Goal: Information Seeking & Learning: Check status

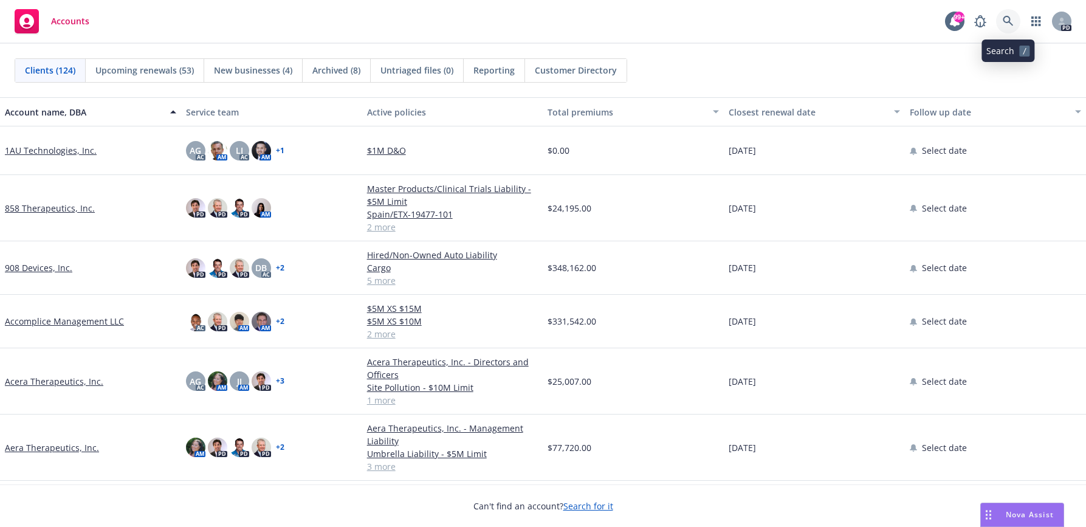
click at [1006, 16] on icon at bounding box center [1007, 21] width 10 height 10
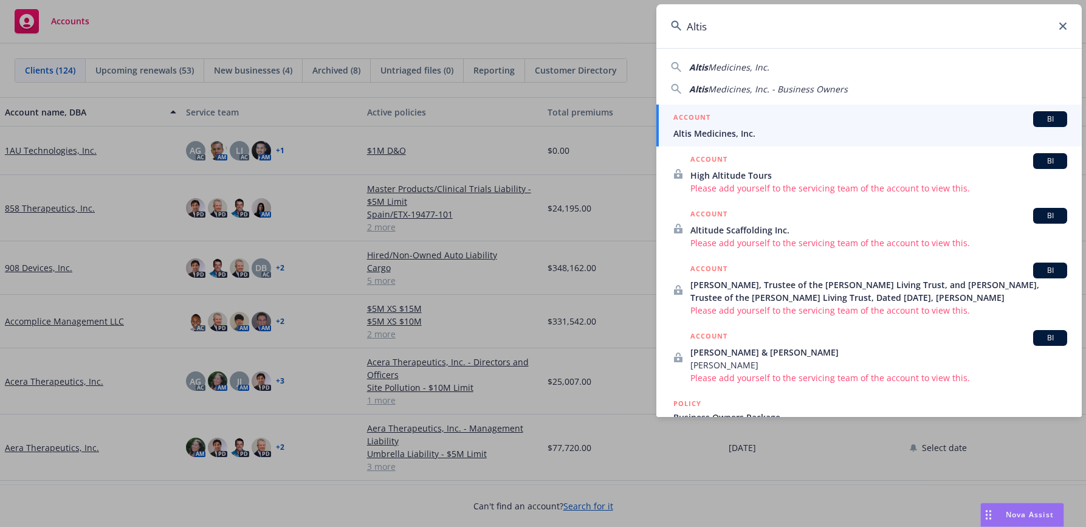
type input "Altis"
click at [753, 130] on span "Altis Medicines, Inc." at bounding box center [870, 133] width 394 height 13
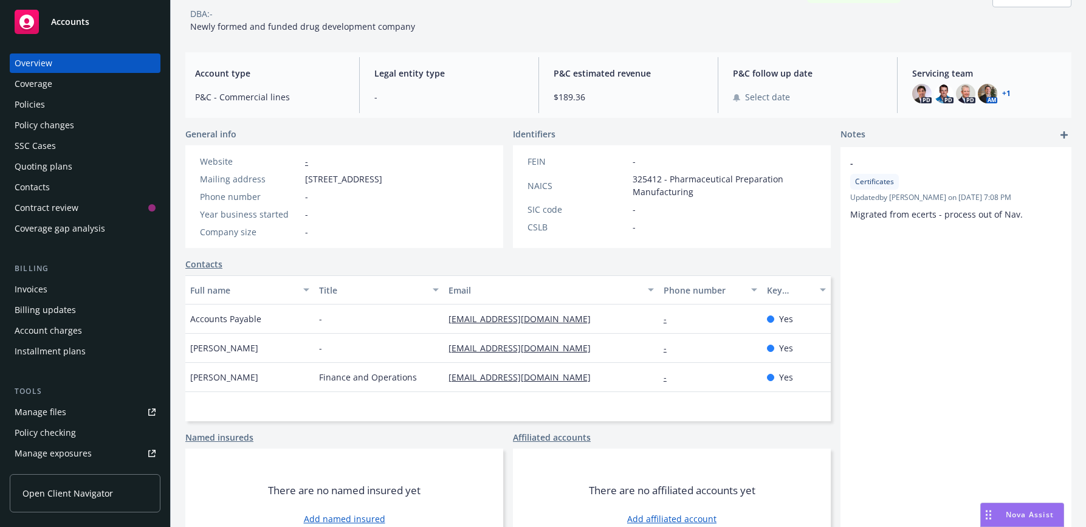
scroll to position [122, 0]
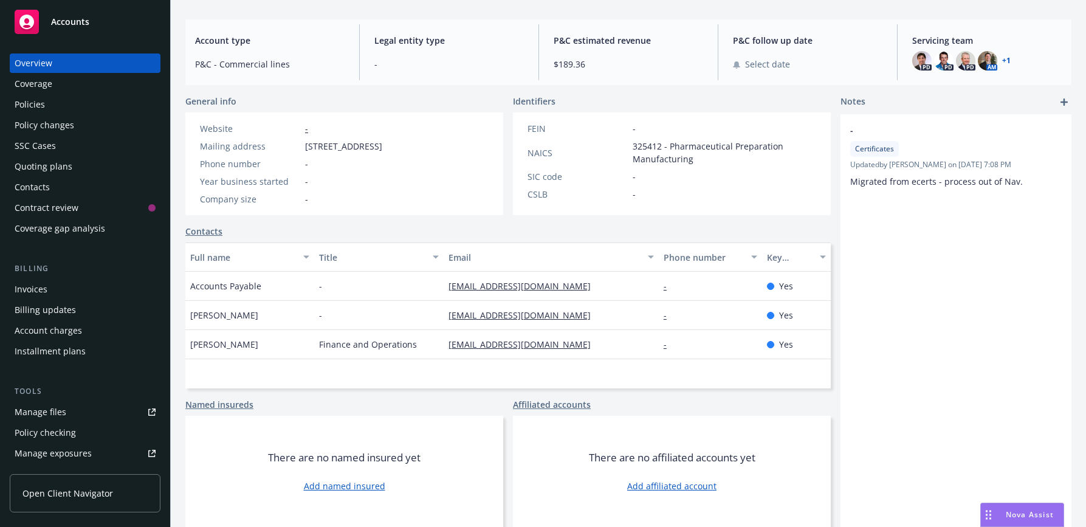
click at [32, 107] on div "Policies" at bounding box center [30, 104] width 30 height 19
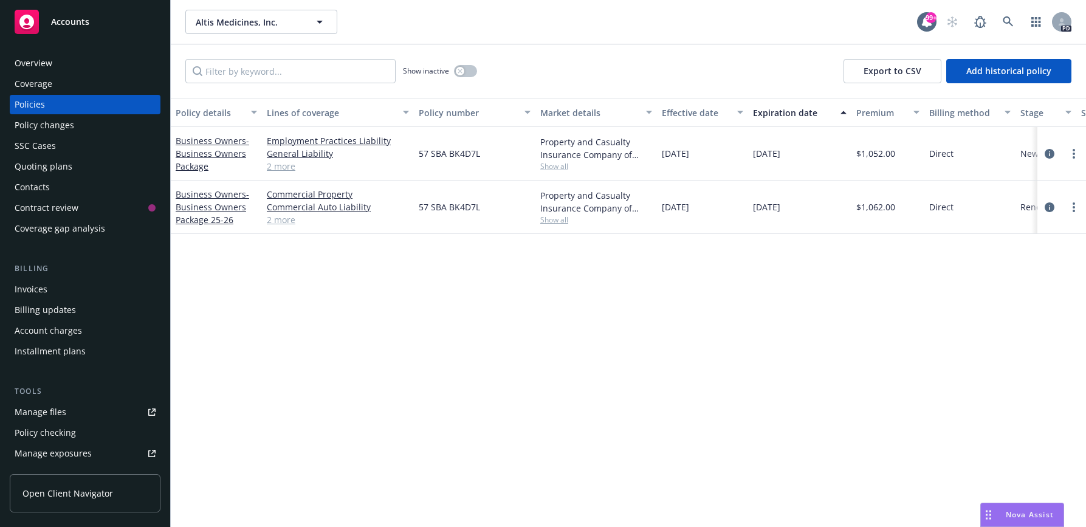
click at [60, 491] on span "Open Client Navigator" at bounding box center [67, 493] width 91 height 13
click at [1009, 18] on icon at bounding box center [1007, 21] width 11 height 11
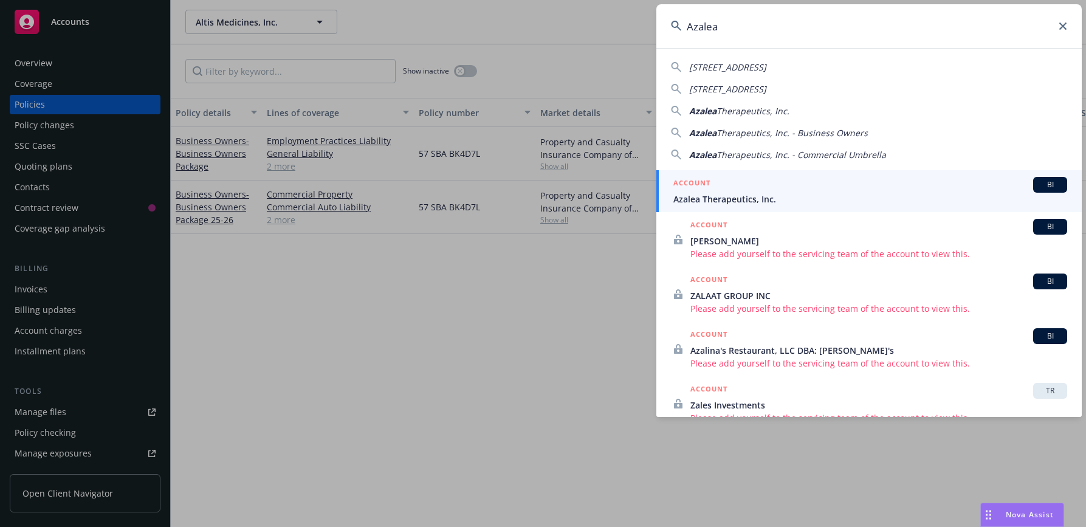
type input "Azalea"
click at [728, 196] on span "Azalea Therapeutics, Inc." at bounding box center [870, 199] width 394 height 13
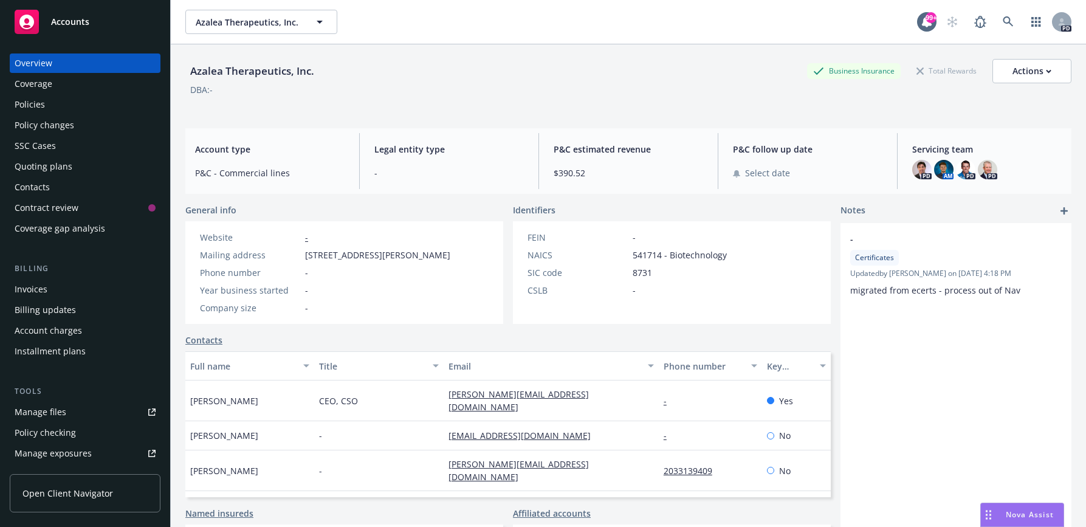
click at [38, 101] on div "Policies" at bounding box center [30, 104] width 30 height 19
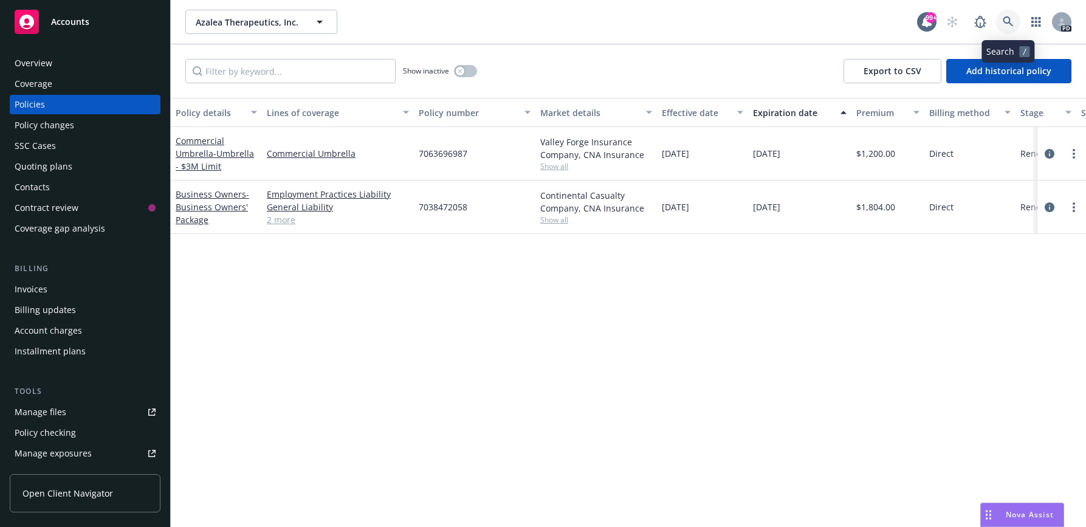
click at [1009, 20] on icon at bounding box center [1007, 21] width 11 height 11
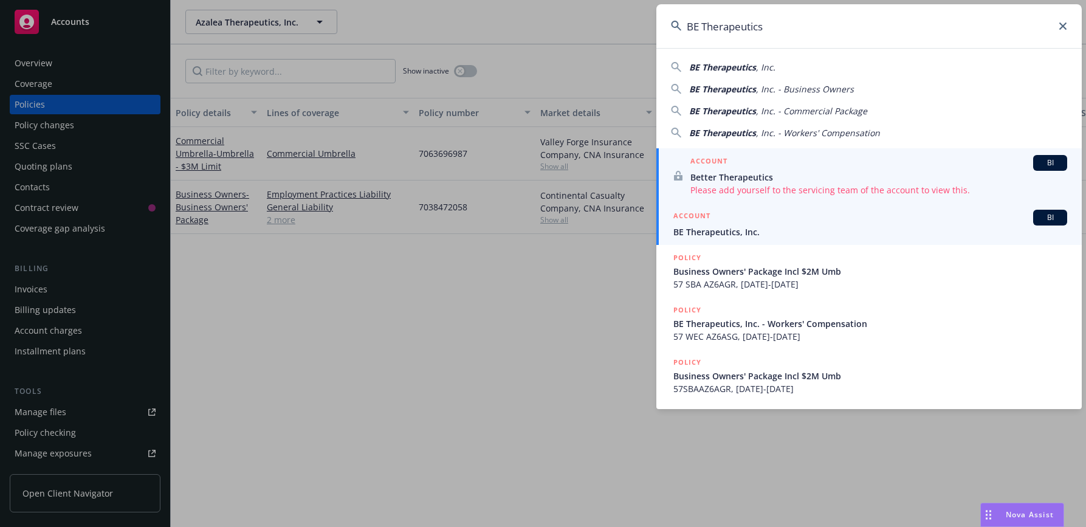
type input "BE Therapeutics"
click at [722, 228] on span "BE Therapeutics, Inc." at bounding box center [870, 231] width 394 height 13
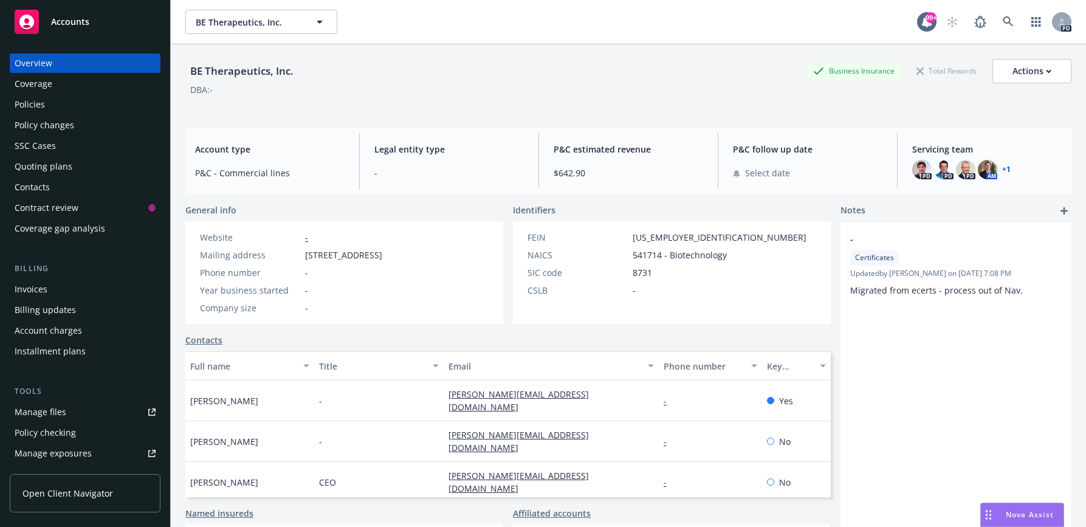
click at [24, 102] on div "Policies" at bounding box center [30, 104] width 30 height 19
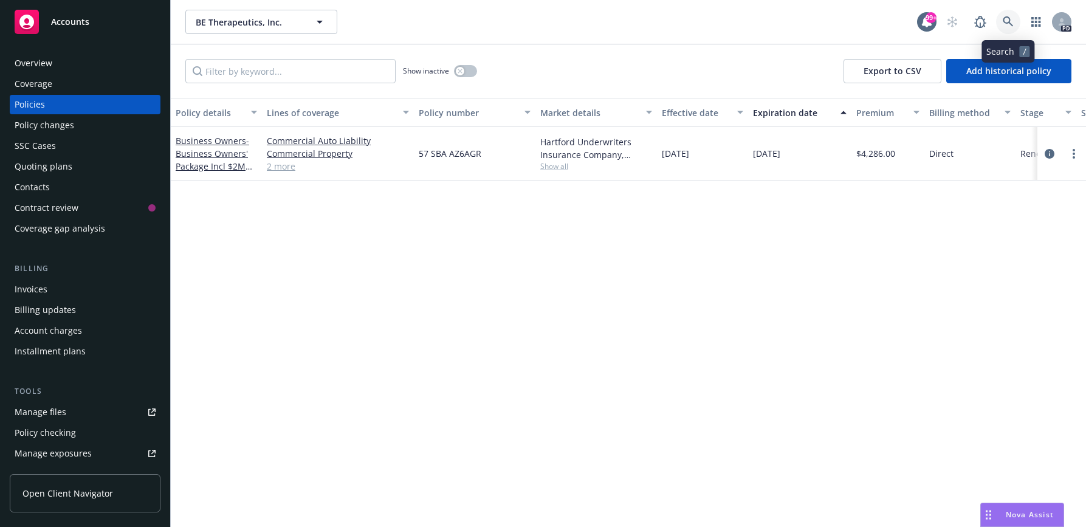
click at [1009, 19] on icon at bounding box center [1007, 21] width 10 height 10
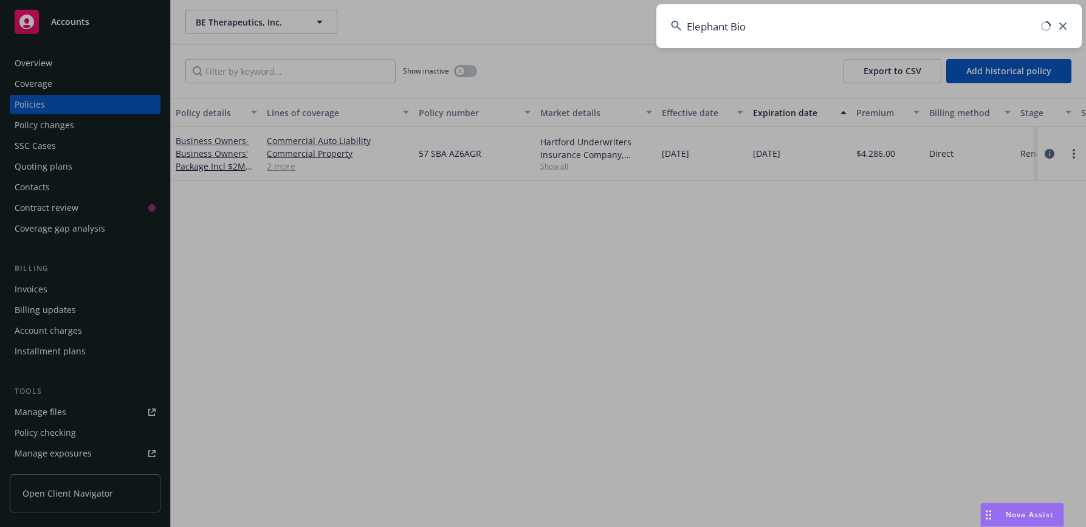
type input "Elephant Bio"
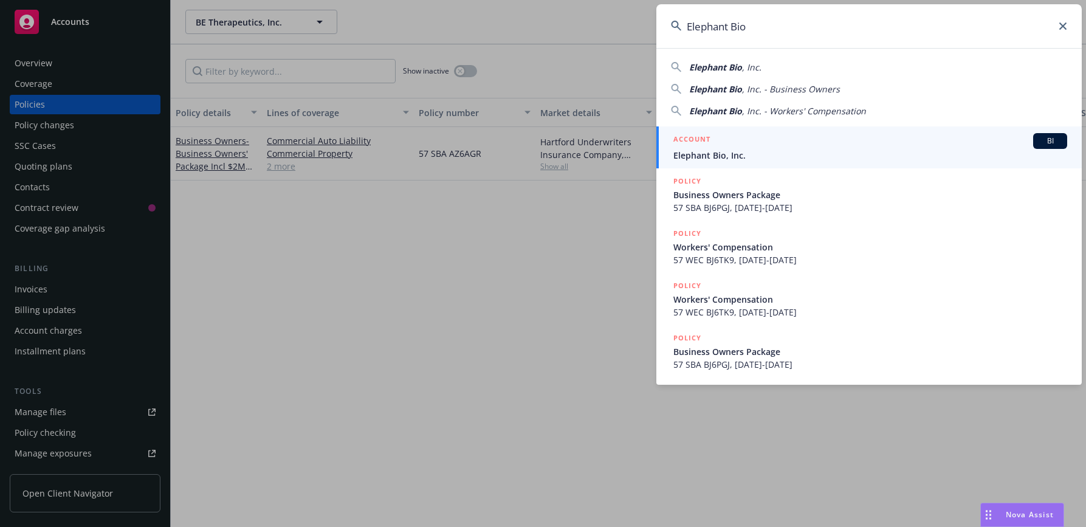
click at [764, 151] on span "Elephant Bio, Inc." at bounding box center [870, 155] width 394 height 13
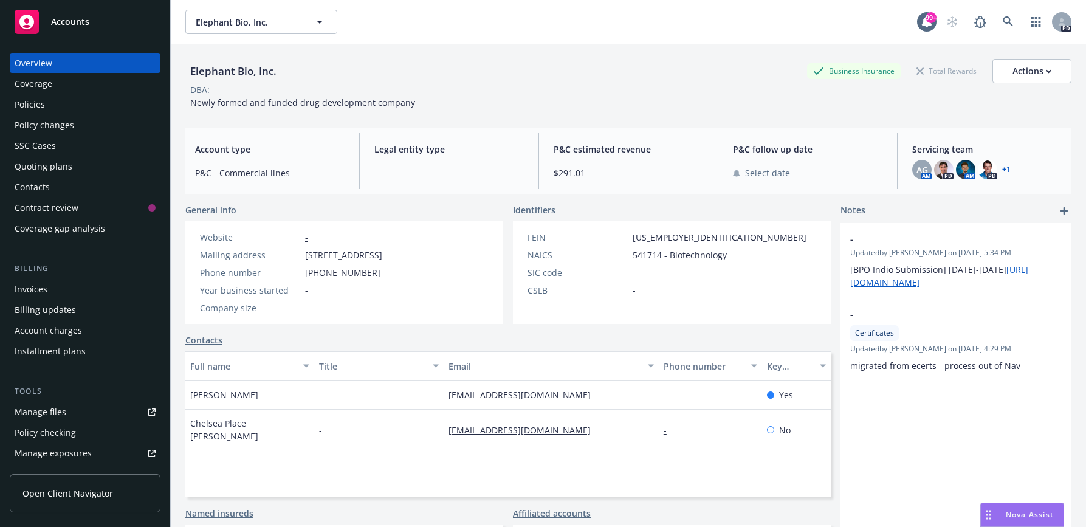
click at [36, 106] on div "Policies" at bounding box center [30, 104] width 30 height 19
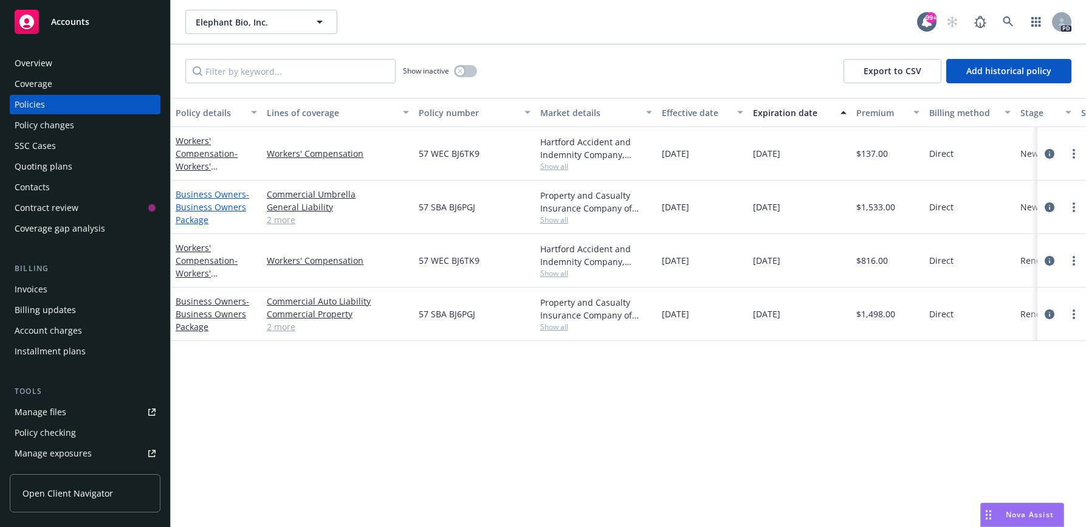
click at [197, 202] on span "- Business Owners Package" at bounding box center [213, 206] width 74 height 37
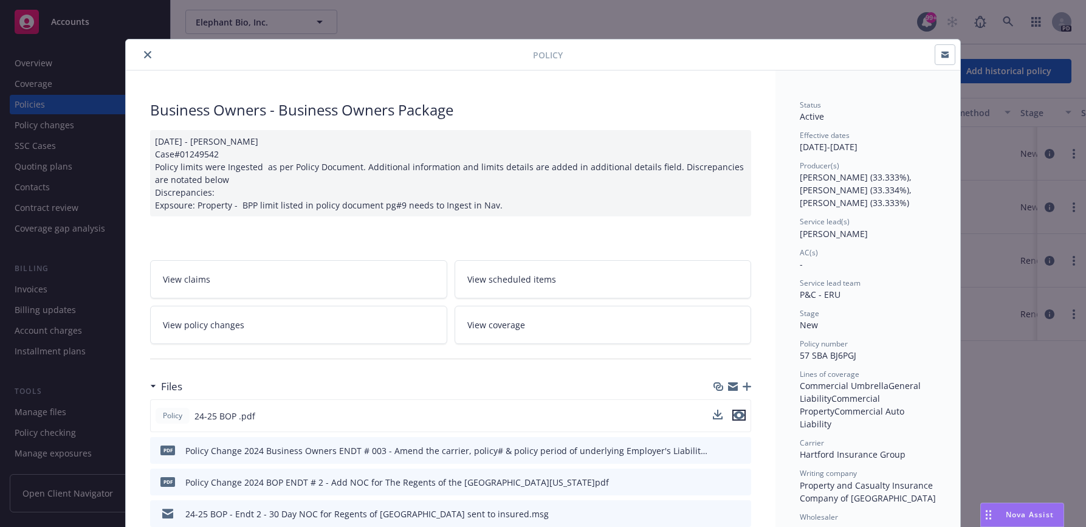
click at [733, 415] on icon "preview file" at bounding box center [738, 415] width 11 height 9
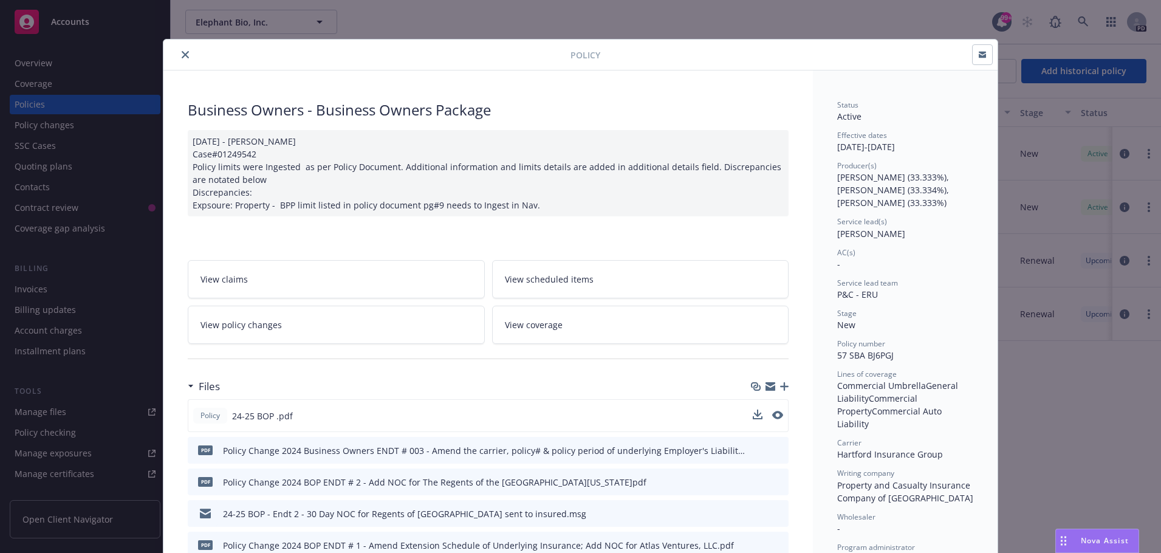
click at [182, 53] on icon "close" at bounding box center [185, 54] width 7 height 7
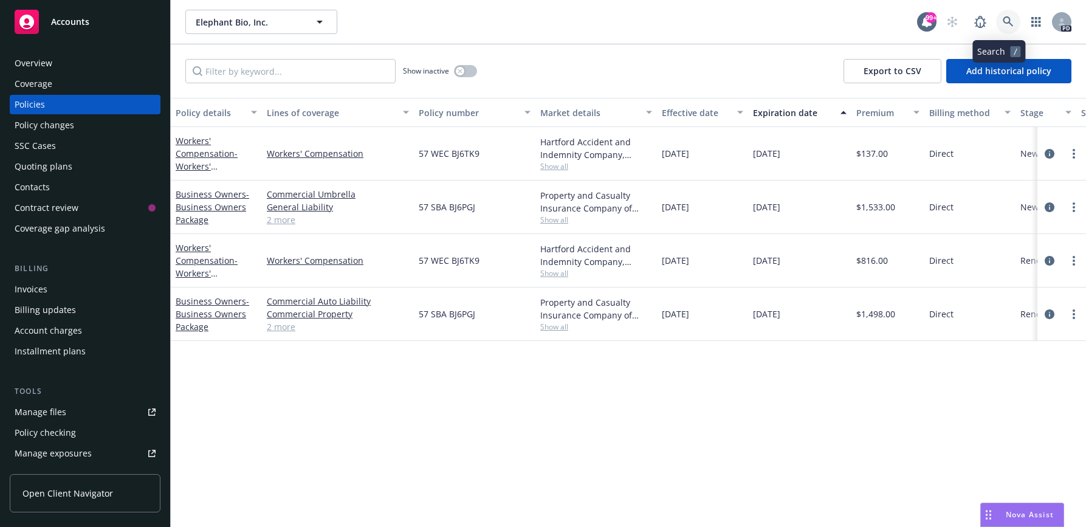
click at [1002, 16] on icon at bounding box center [1007, 21] width 11 height 11
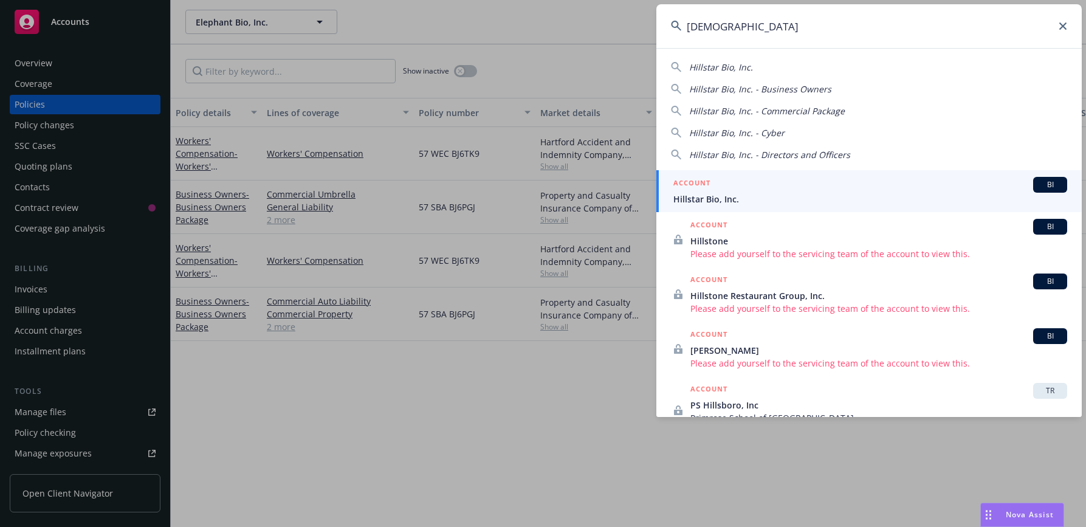
type input "[DEMOGRAPHIC_DATA]"
click at [730, 189] on div "ACCOUNT BI" at bounding box center [870, 185] width 394 height 16
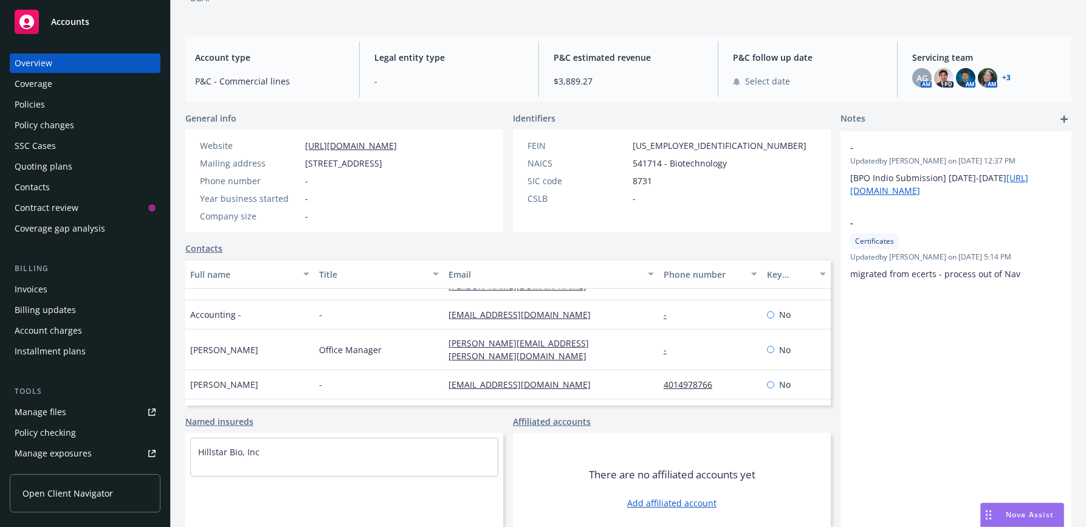
scroll to position [109, 0]
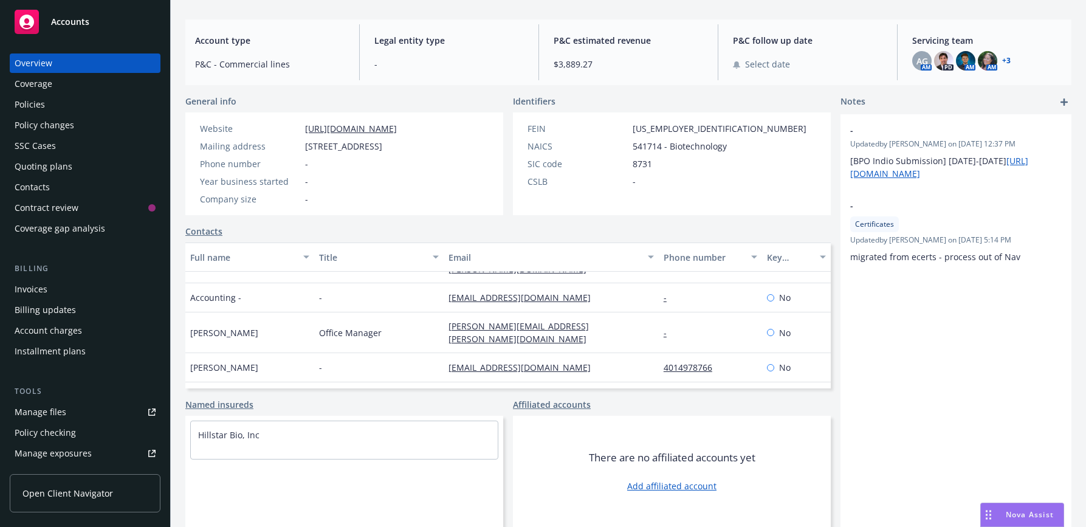
click at [51, 107] on div "Policies" at bounding box center [85, 104] width 141 height 19
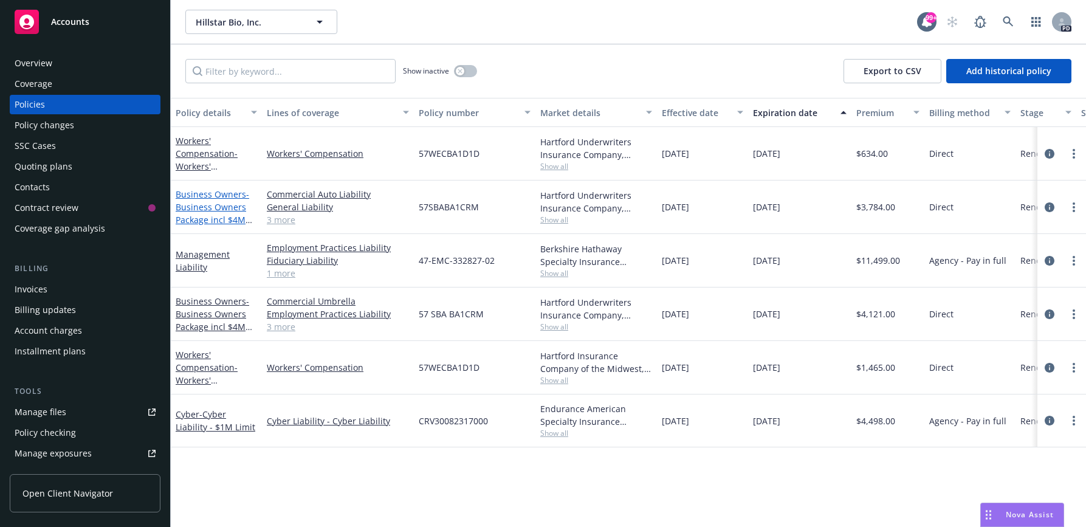
click at [197, 207] on span "- Business Owners Package incl $4M Umb" at bounding box center [214, 213] width 77 height 50
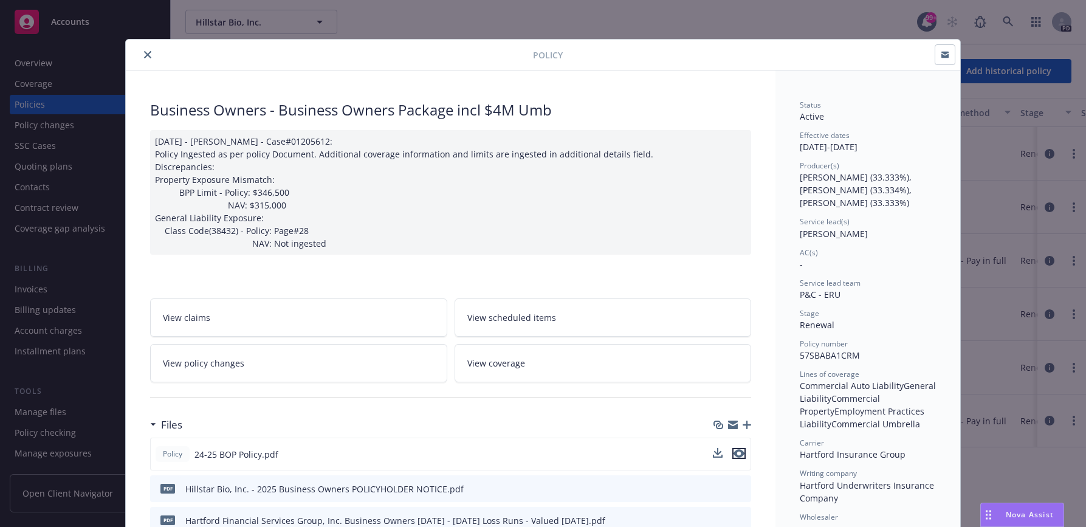
click at [736, 453] on icon "preview file" at bounding box center [738, 453] width 11 height 9
click at [146, 46] on div "Policy" at bounding box center [543, 54] width 834 height 31
click at [144, 54] on icon "close" at bounding box center [147, 54] width 7 height 7
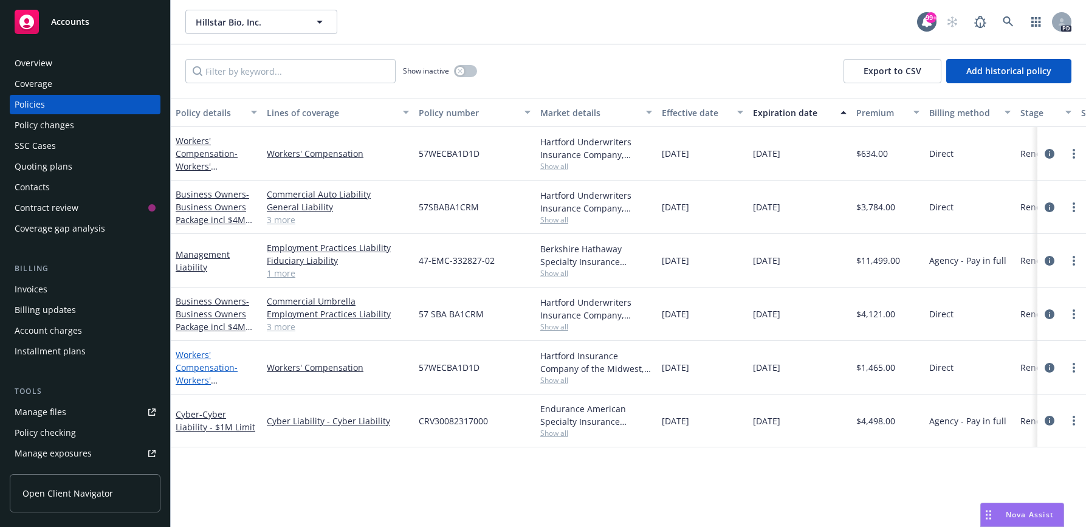
click at [194, 358] on link "Workers' Compensation - Workers' Compensation" at bounding box center [207, 374] width 62 height 50
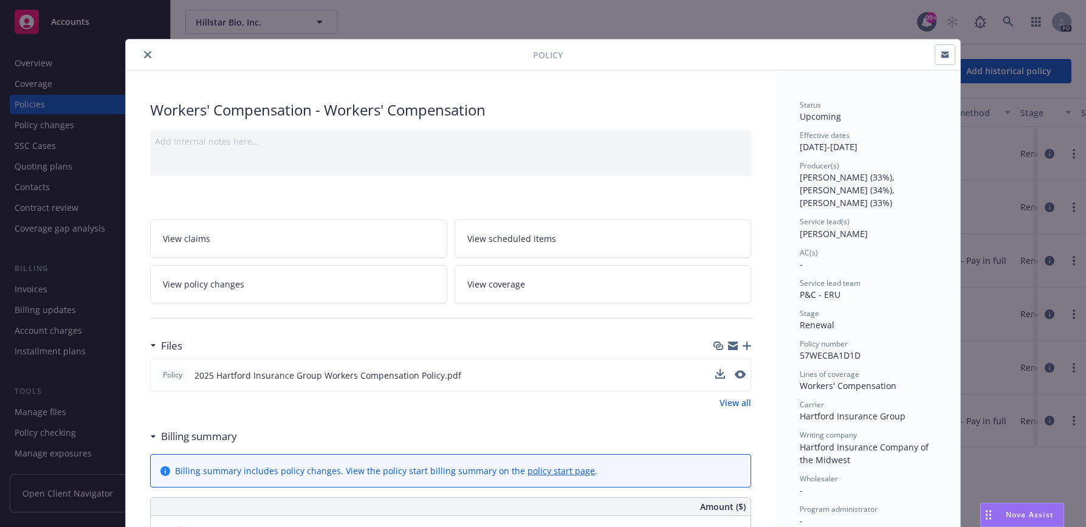
scroll to position [122, 0]
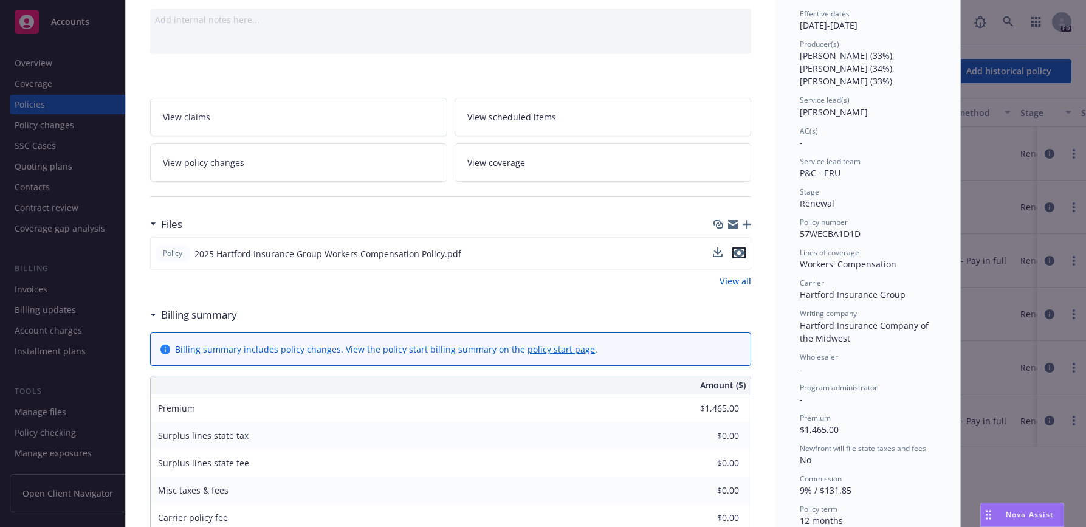
click at [735, 255] on icon "preview file" at bounding box center [738, 252] width 11 height 9
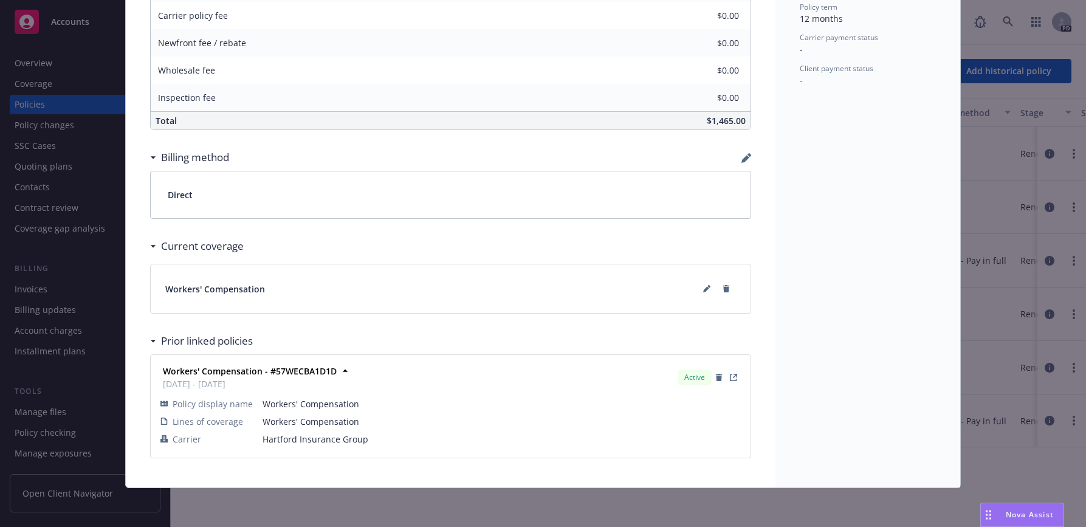
scroll to position [259, 0]
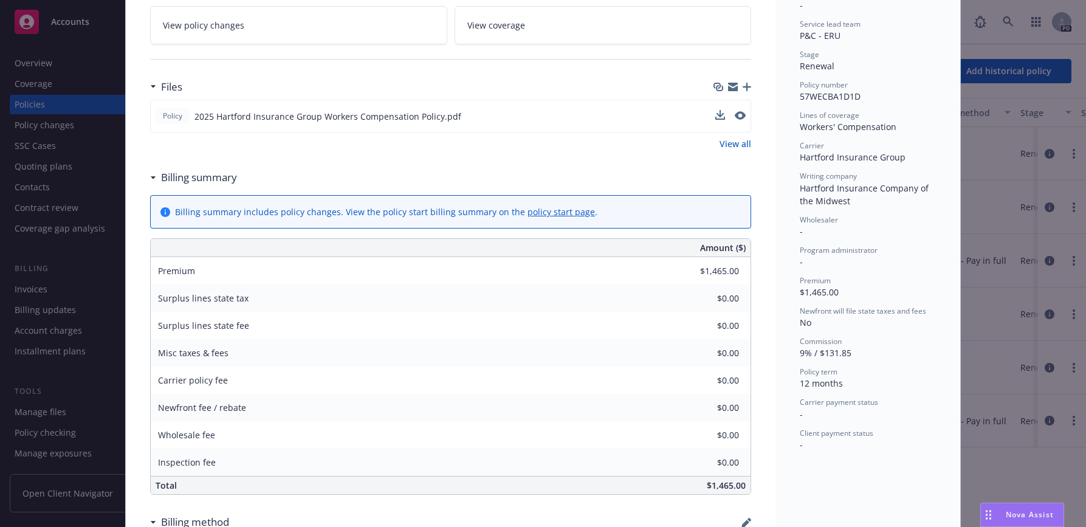
click at [23, 64] on div "Policy Workers' Compensation - Workers' Compensation Add internal notes here...…" at bounding box center [543, 263] width 1086 height 527
click at [46, 58] on div "Policy Workers' Compensation - Workers' Compensation Add internal notes here...…" at bounding box center [543, 263] width 1086 height 527
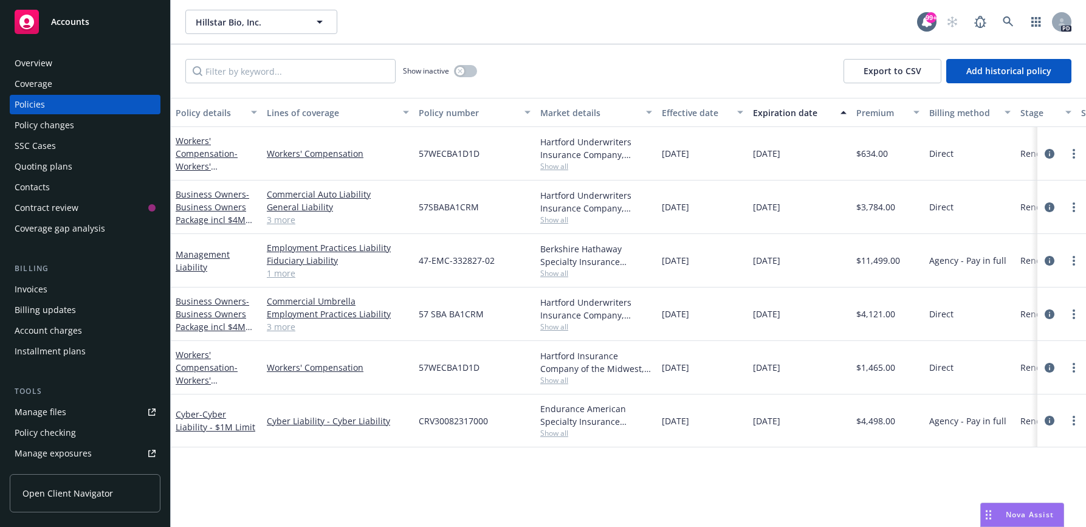
click at [37, 58] on div "Overview" at bounding box center [34, 62] width 38 height 19
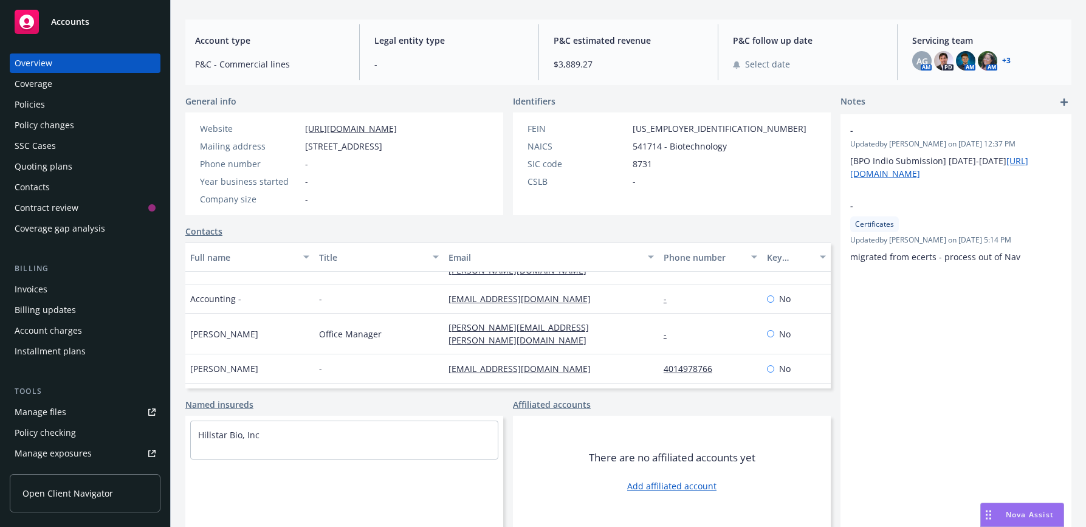
scroll to position [87, 0]
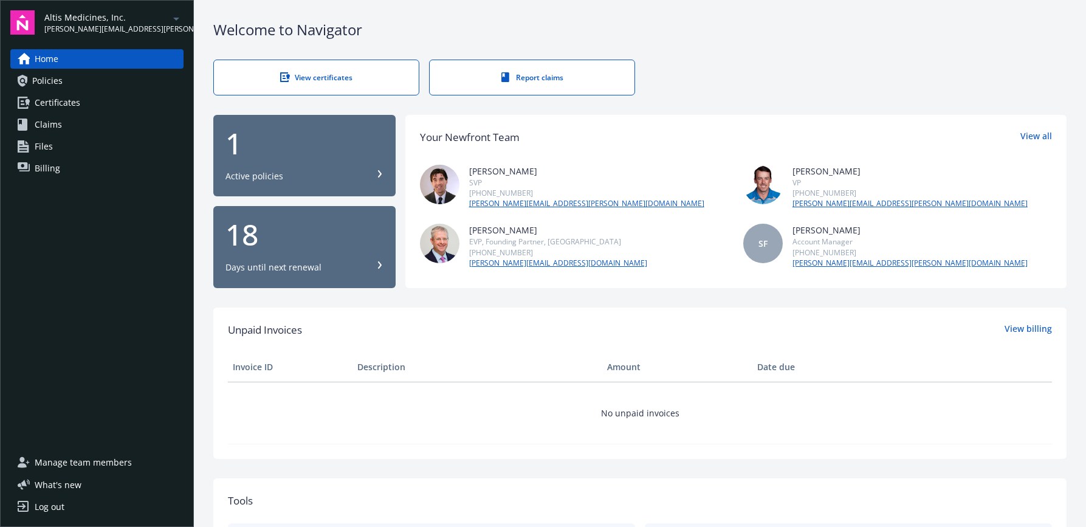
click at [69, 462] on span "Manage team members" at bounding box center [83, 462] width 97 height 19
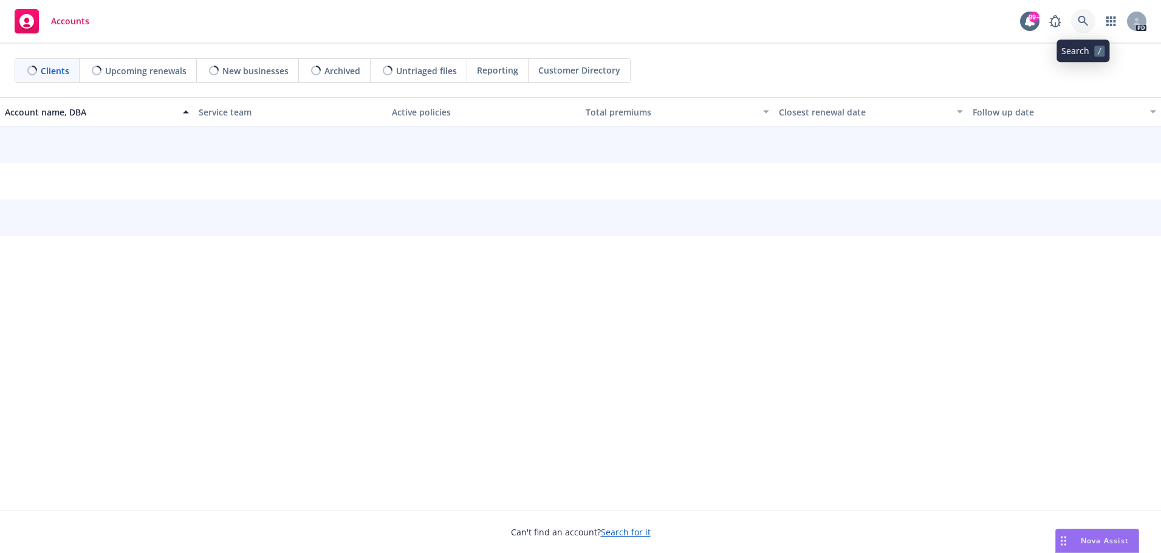
click at [1081, 21] on icon at bounding box center [1083, 21] width 11 height 11
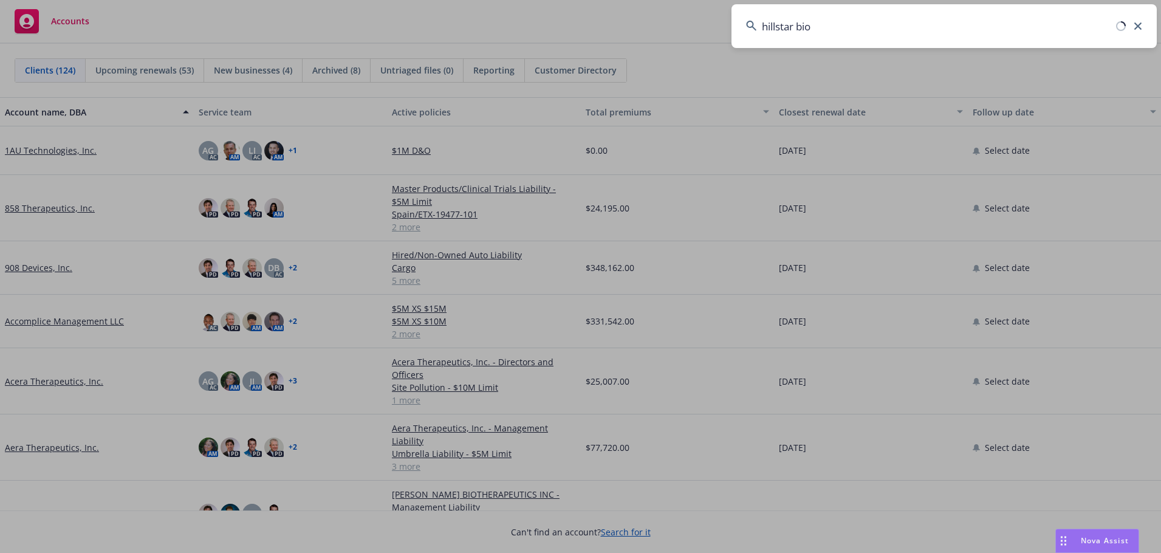
type input "hillstar bio"
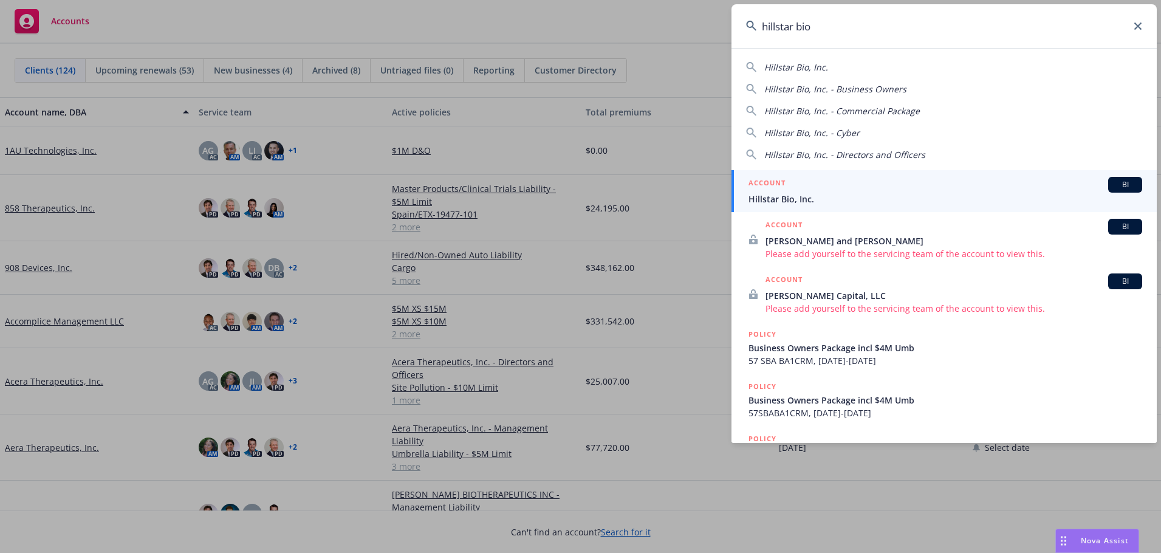
click at [821, 200] on span "Hillstar Bio, Inc." at bounding box center [946, 199] width 394 height 13
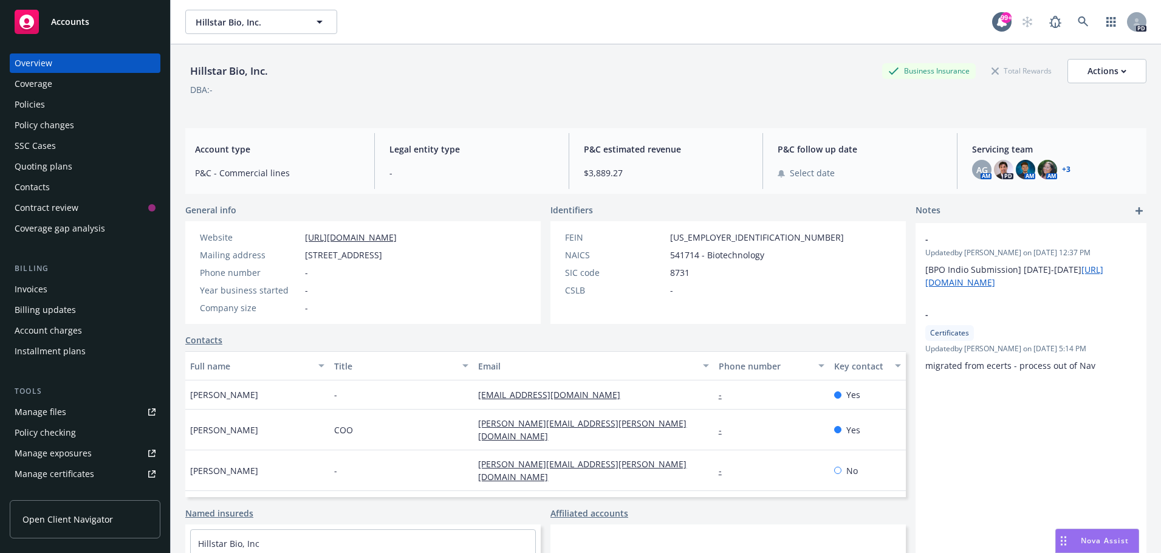
click at [52, 103] on div "Policies" at bounding box center [85, 104] width 141 height 19
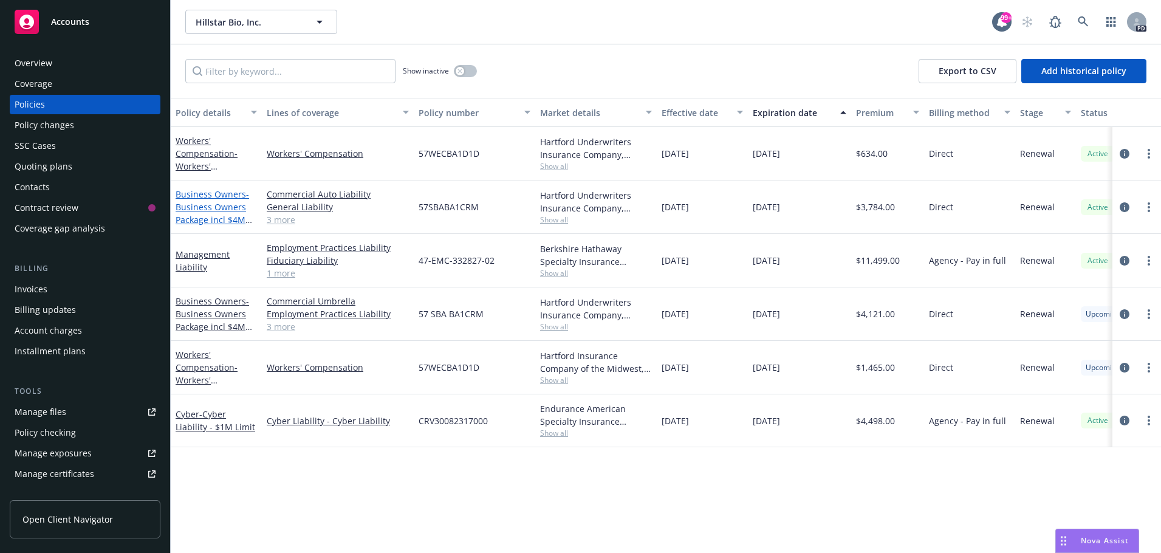
click at [214, 195] on link "Business Owners - Business Owners Package incl $4M Umb" at bounding box center [213, 213] width 74 height 50
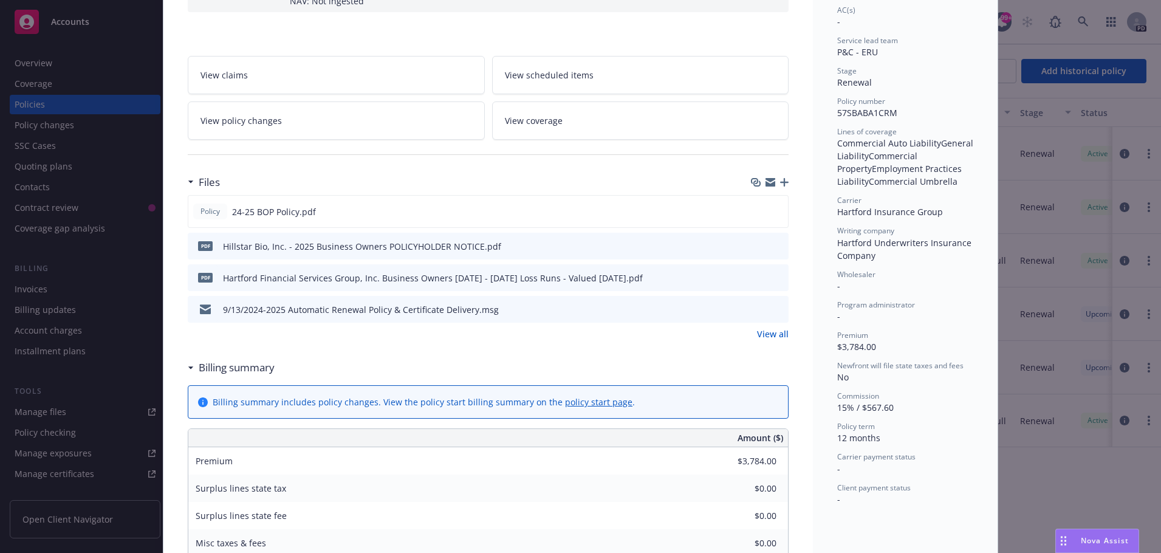
scroll to position [243, 0]
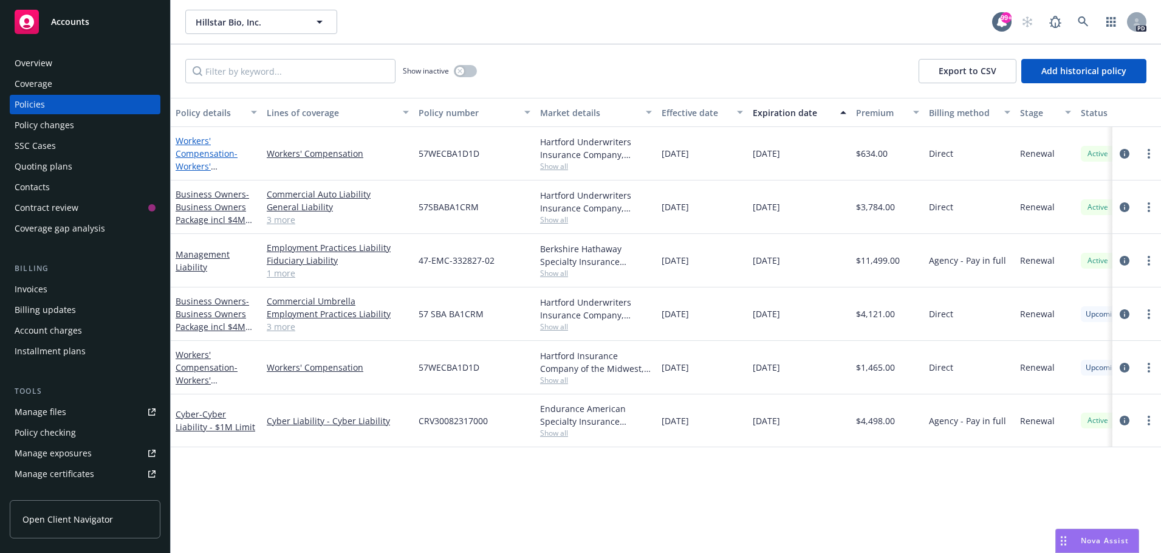
click at [193, 154] on link "Workers' Compensation - Workers' Compensation" at bounding box center [207, 160] width 62 height 50
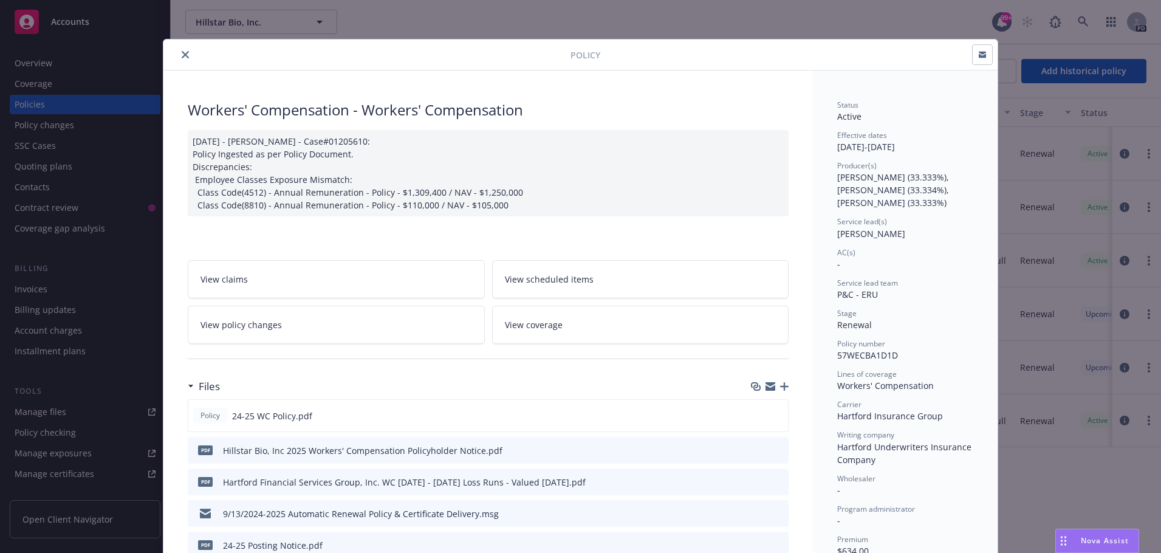
click at [182, 55] on icon "close" at bounding box center [185, 54] width 7 height 7
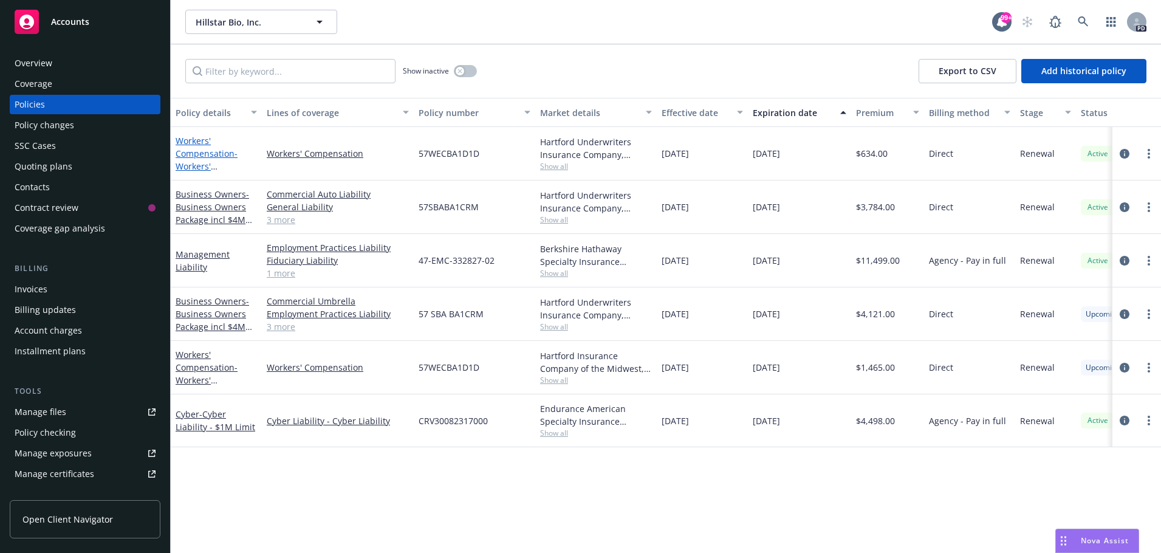
click at [194, 152] on link "Workers' Compensation - Workers' Compensation" at bounding box center [207, 160] width 62 height 50
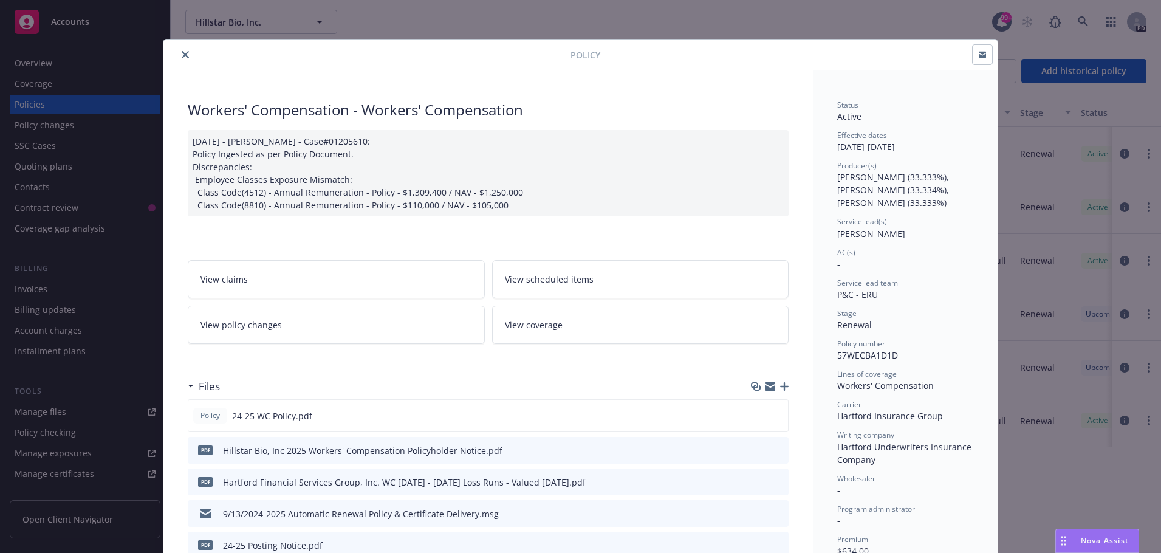
scroll to position [36, 0]
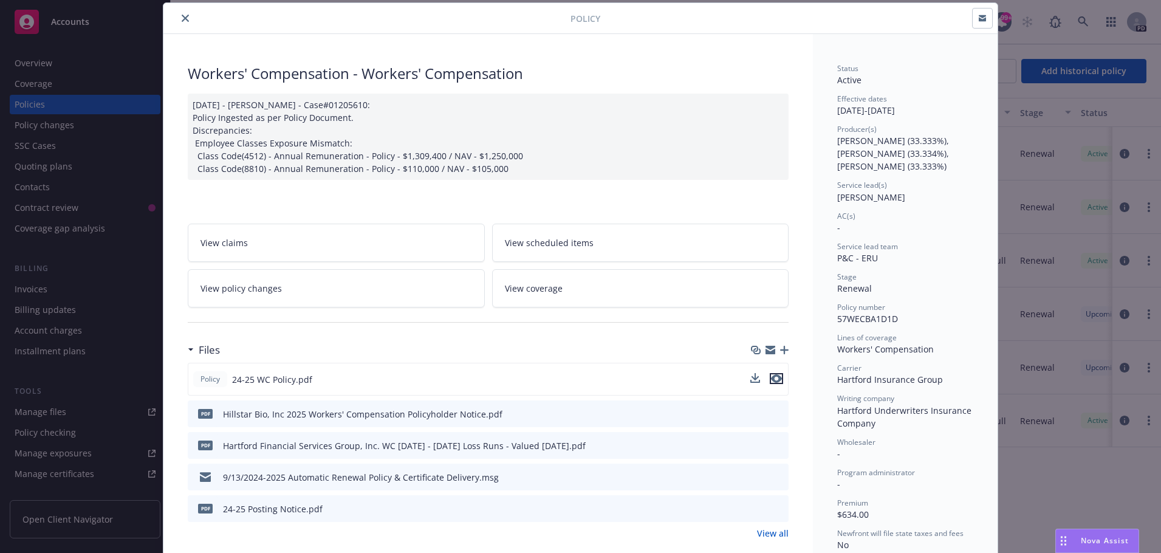
click at [773, 377] on icon "preview file" at bounding box center [776, 378] width 11 height 9
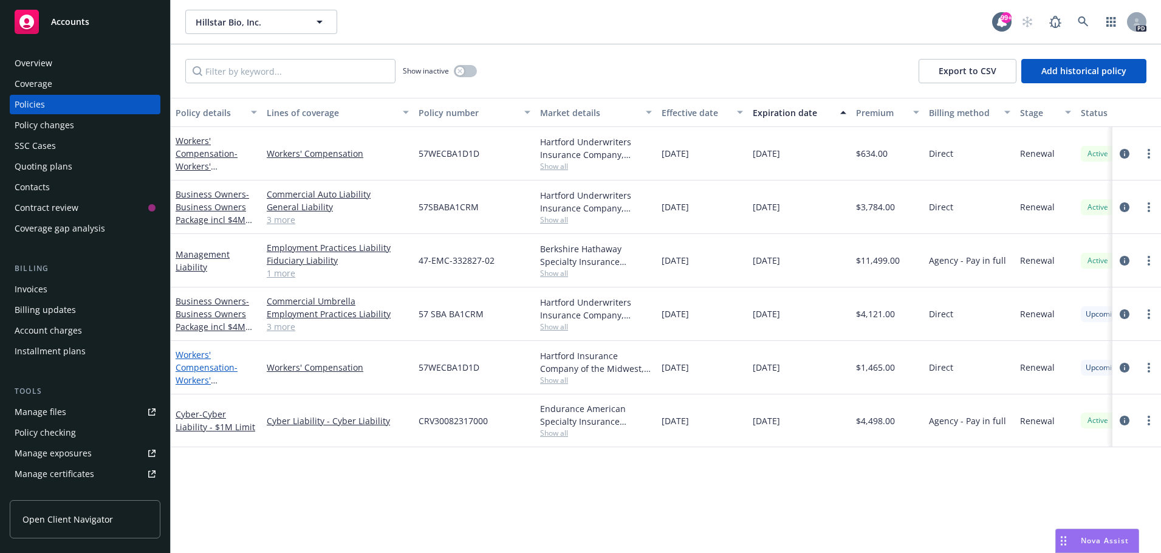
click at [199, 365] on link "Workers' Compensation - Workers' Compensation" at bounding box center [207, 374] width 62 height 50
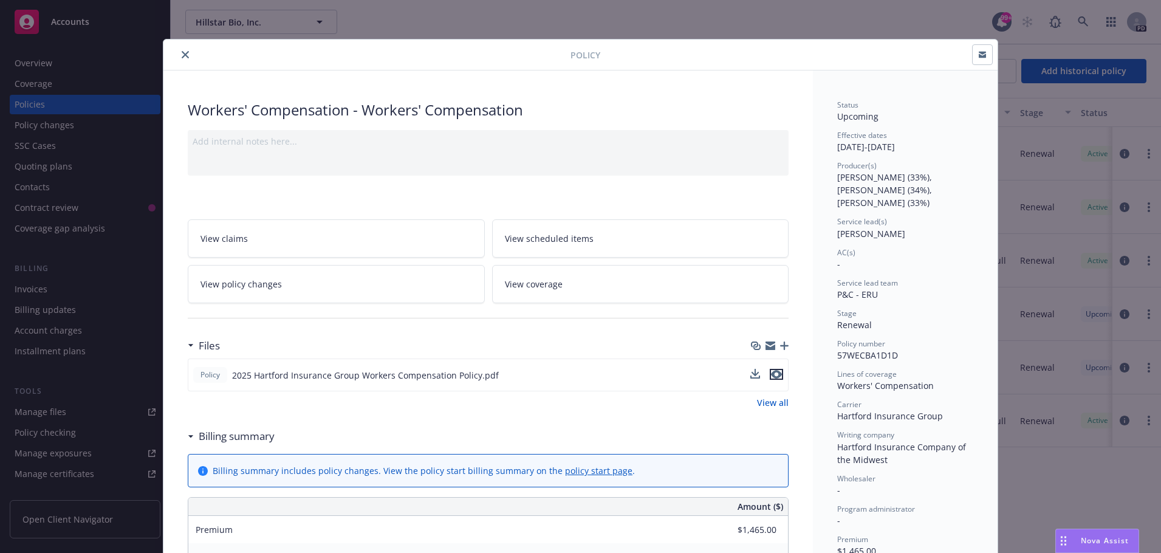
click at [773, 375] on icon "preview file" at bounding box center [776, 374] width 11 height 9
click at [179, 58] on button "close" at bounding box center [185, 54] width 15 height 15
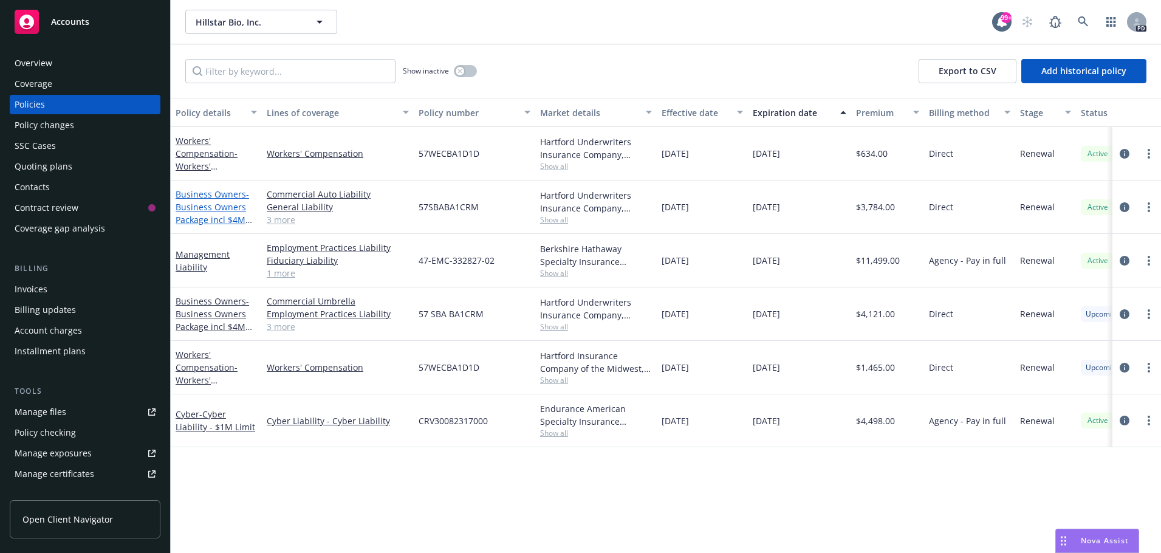
click at [213, 205] on span "- Business Owners Package incl $4M Umb" at bounding box center [214, 213] width 77 height 50
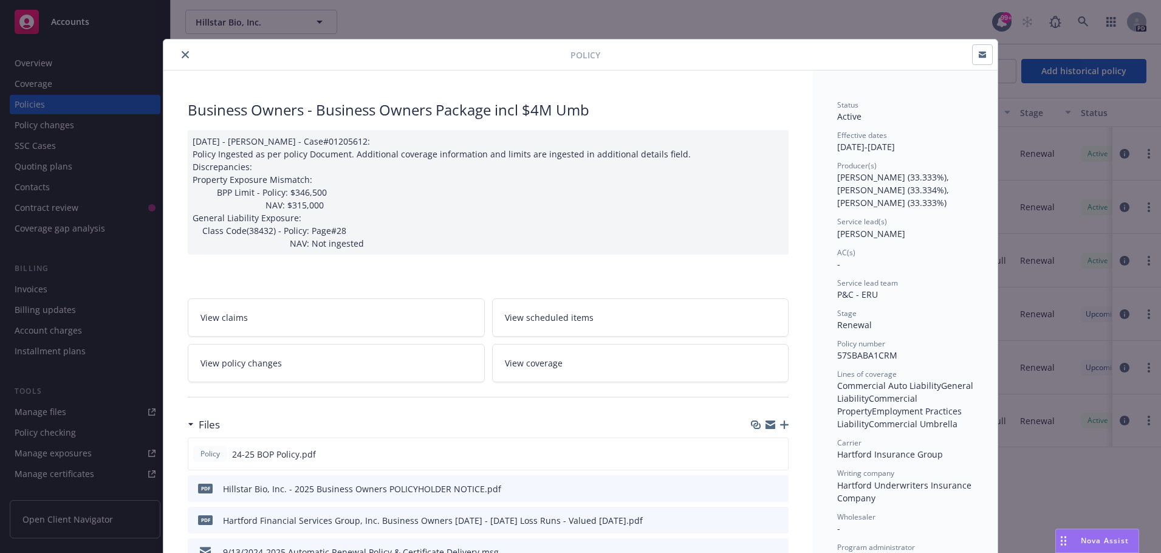
scroll to position [36, 0]
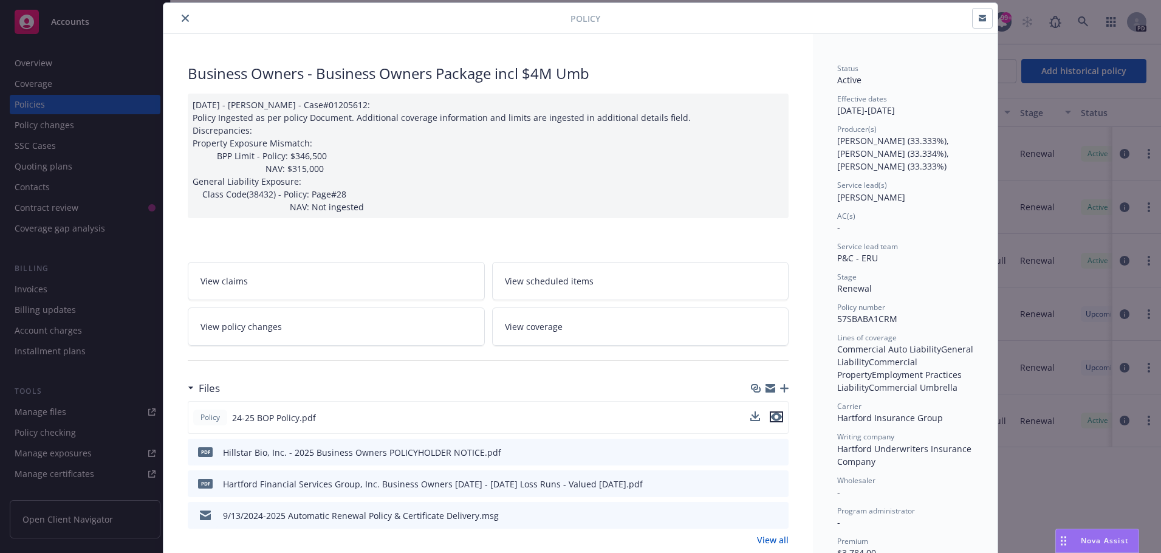
click at [774, 417] on icon "preview file" at bounding box center [776, 417] width 11 height 9
click at [184, 18] on icon "close" at bounding box center [185, 18] width 7 height 7
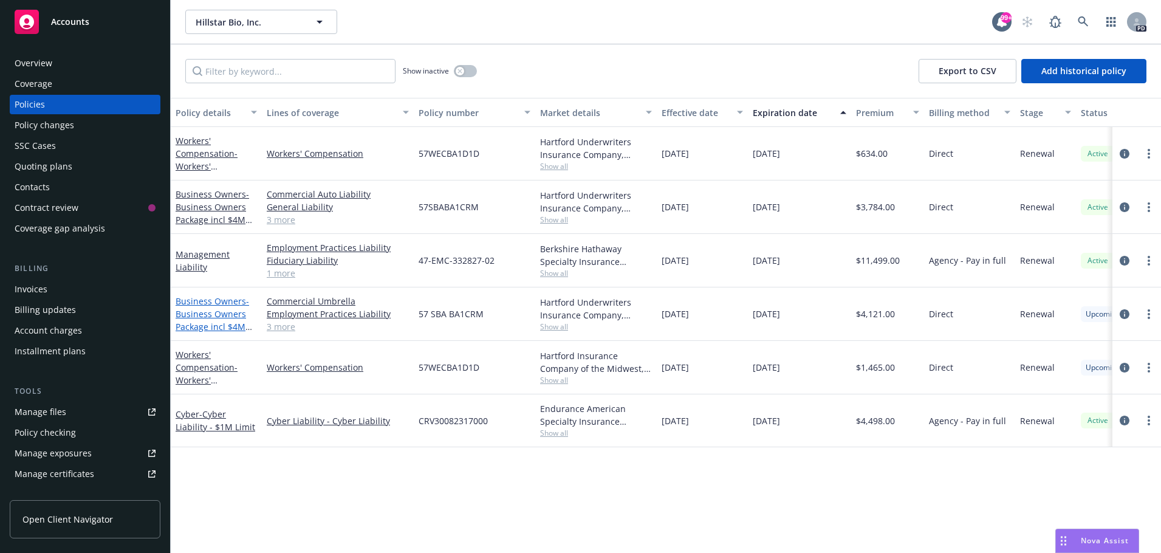
click at [202, 317] on span "- Business Owners Package incl $4M Umb" at bounding box center [214, 320] width 77 height 50
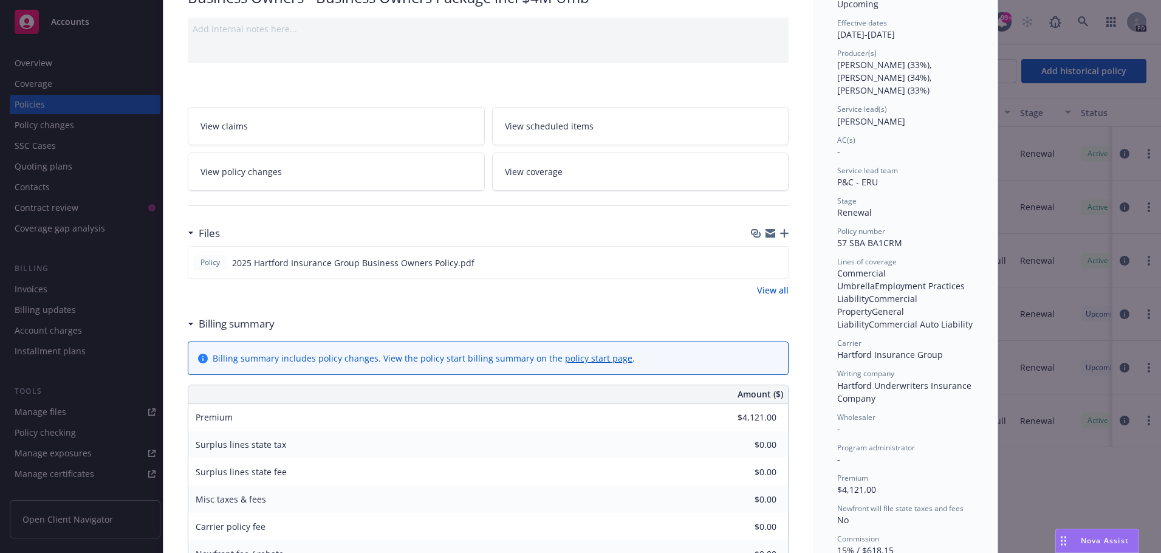
scroll to position [182, 0]
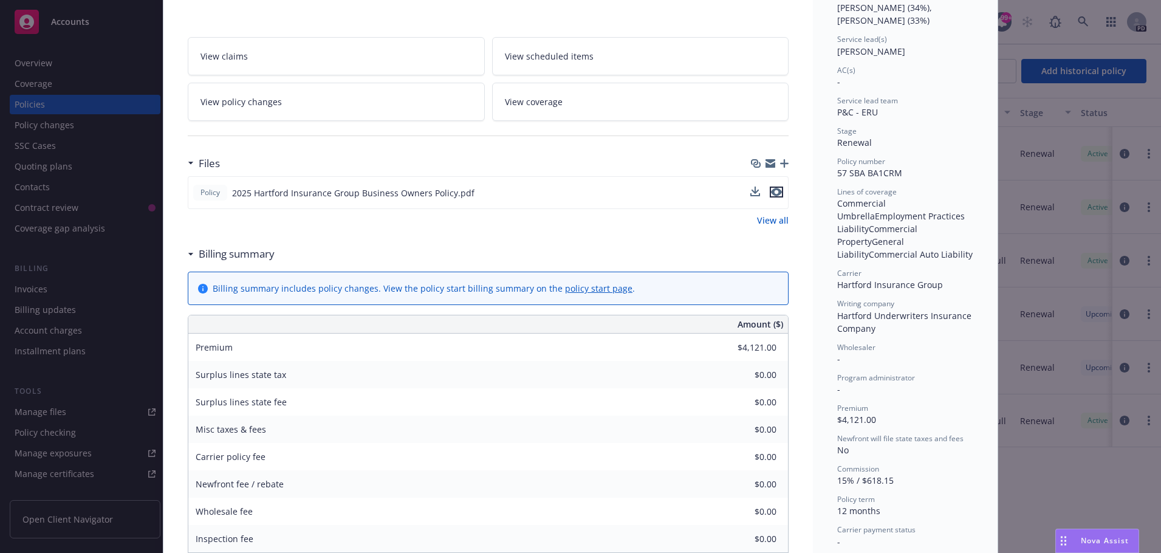
click at [774, 191] on icon "preview file" at bounding box center [776, 192] width 11 height 9
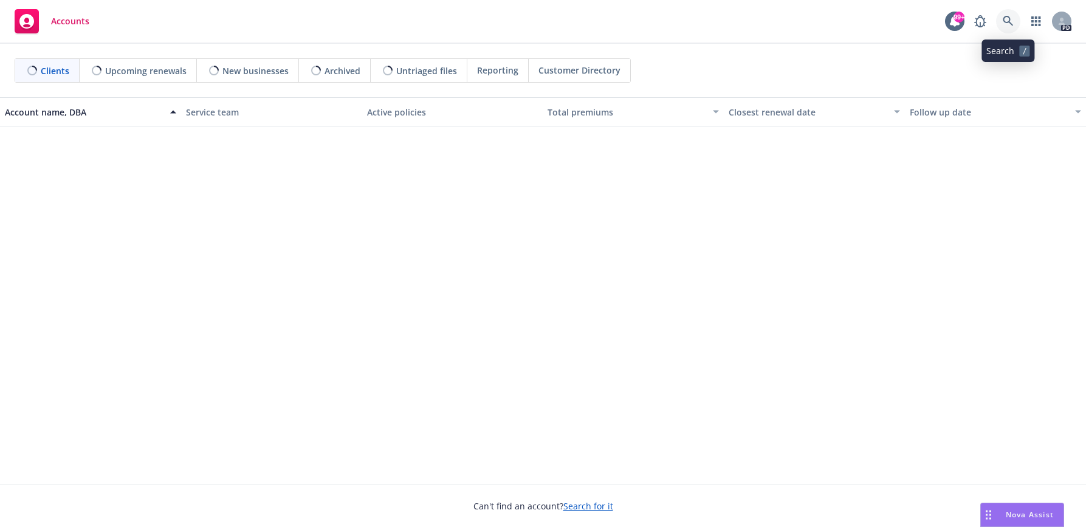
click at [1007, 17] on icon at bounding box center [1007, 21] width 10 height 10
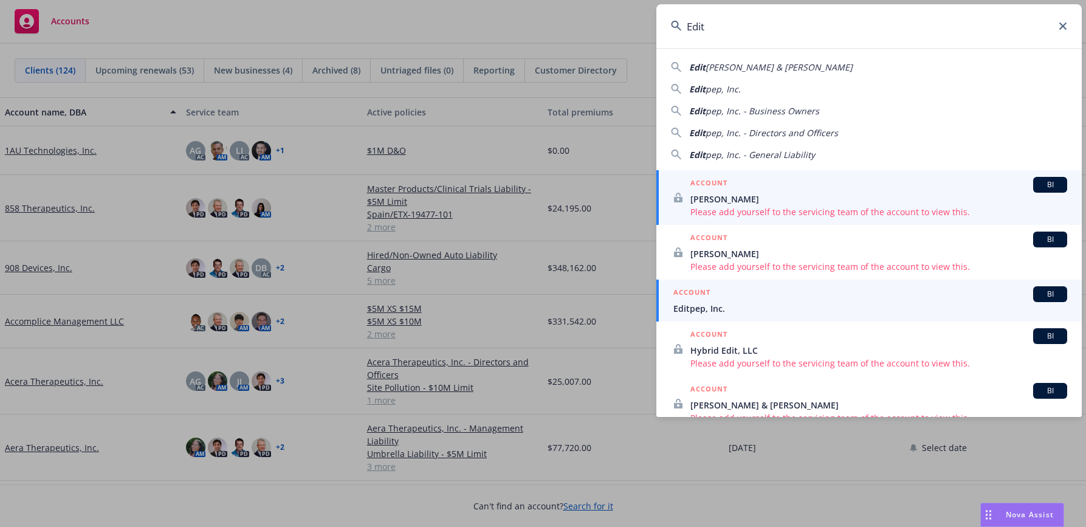
type input "Edit"
click at [685, 300] on li "ACCOUNT BI Editpep, Inc." at bounding box center [868, 300] width 425 height 42
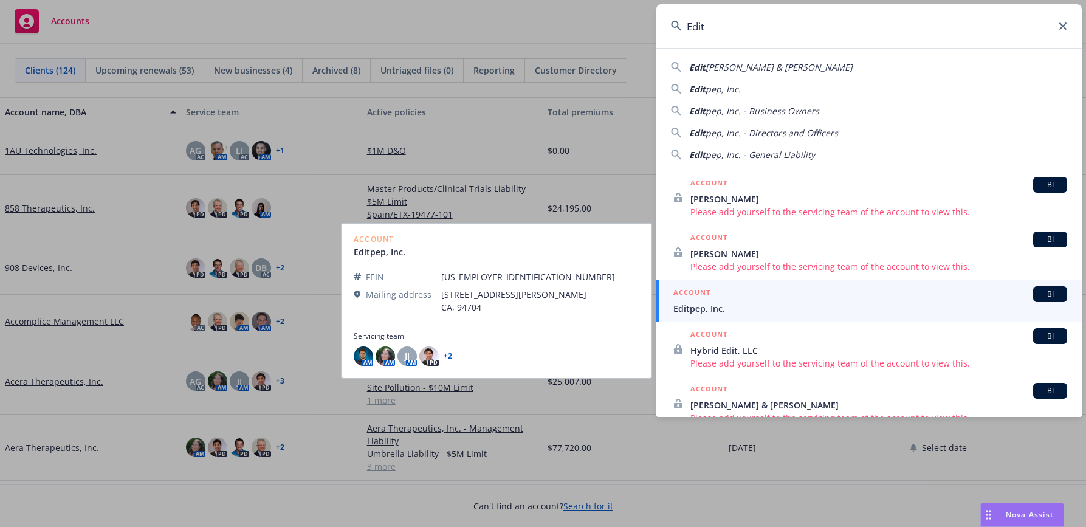
click at [701, 301] on div "ACCOUNT BI" at bounding box center [870, 294] width 394 height 16
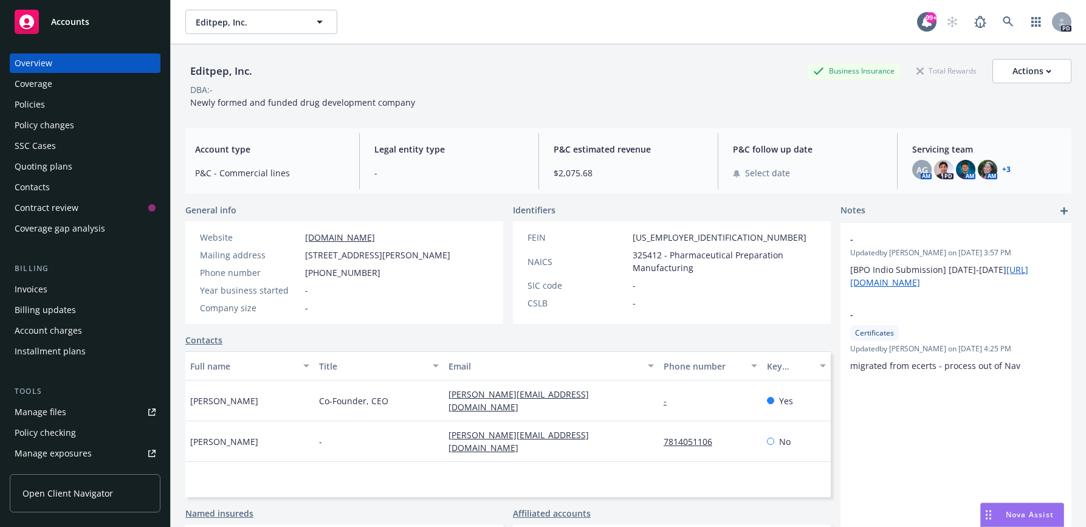
click at [37, 109] on div "Policies" at bounding box center [30, 104] width 30 height 19
